Goal: Task Accomplishment & Management: Use online tool/utility

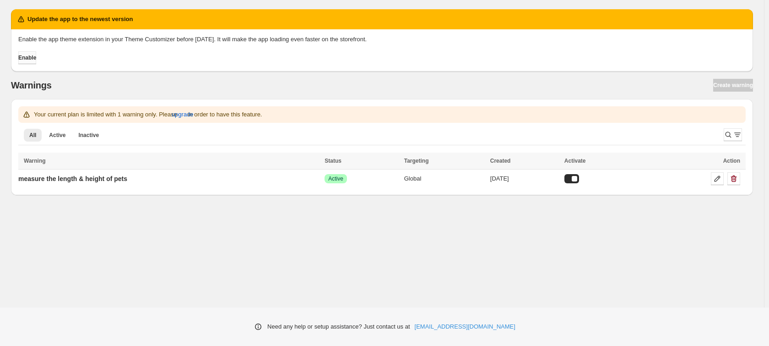
click at [36, 56] on span "Enable" at bounding box center [27, 57] width 18 height 7
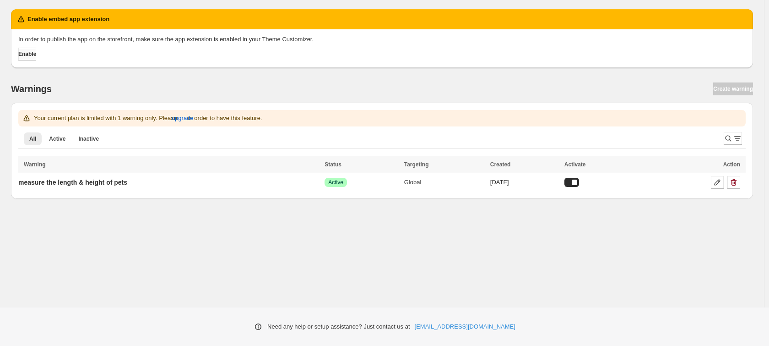
click at [29, 56] on span "Enable" at bounding box center [27, 53] width 18 height 7
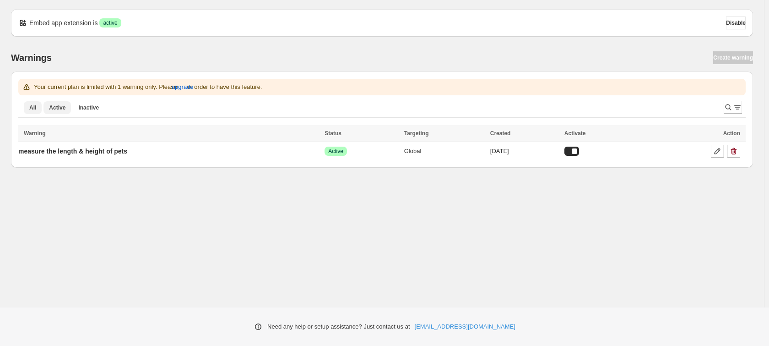
click at [58, 109] on span "Active" at bounding box center [57, 107] width 16 height 7
click at [36, 104] on button "All" at bounding box center [33, 107] width 18 height 13
